Goal: Navigation & Orientation: Find specific page/section

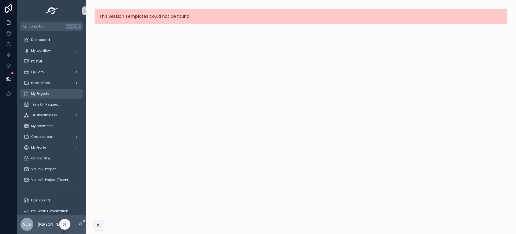
click at [48, 91] on span "My Projects" at bounding box center [40, 93] width 18 height 4
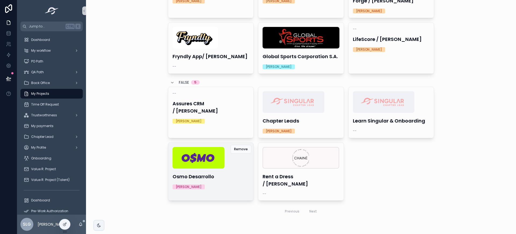
scroll to position [74, 0]
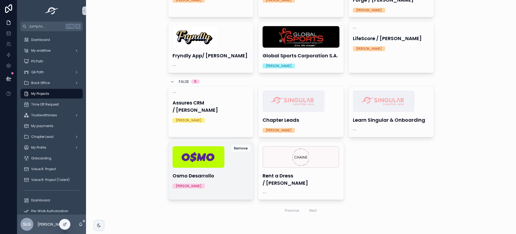
click at [234, 190] on div "Osmo Desarrollo [PERSON_NAME]" at bounding box center [211, 167] width 86 height 51
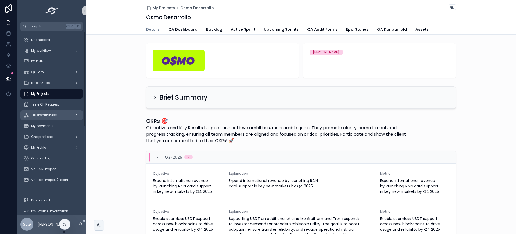
click at [56, 117] on div "Trustworthiness" at bounding box center [52, 115] width 56 height 9
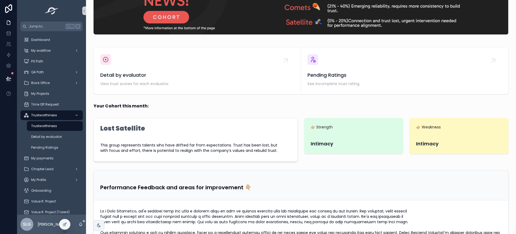
scroll to position [56, 0]
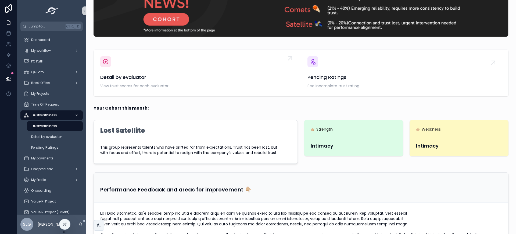
click at [223, 63] on div "Detail by evaluator View trust scores for each evaluator." at bounding box center [197, 72] width 194 height 33
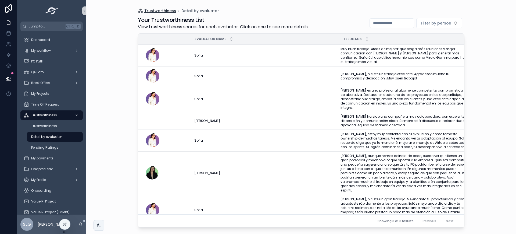
click at [162, 12] on span "Trustworthiness" at bounding box center [160, 10] width 32 height 5
